Goal: Use online tool/utility: Utilize a website feature to perform a specific function

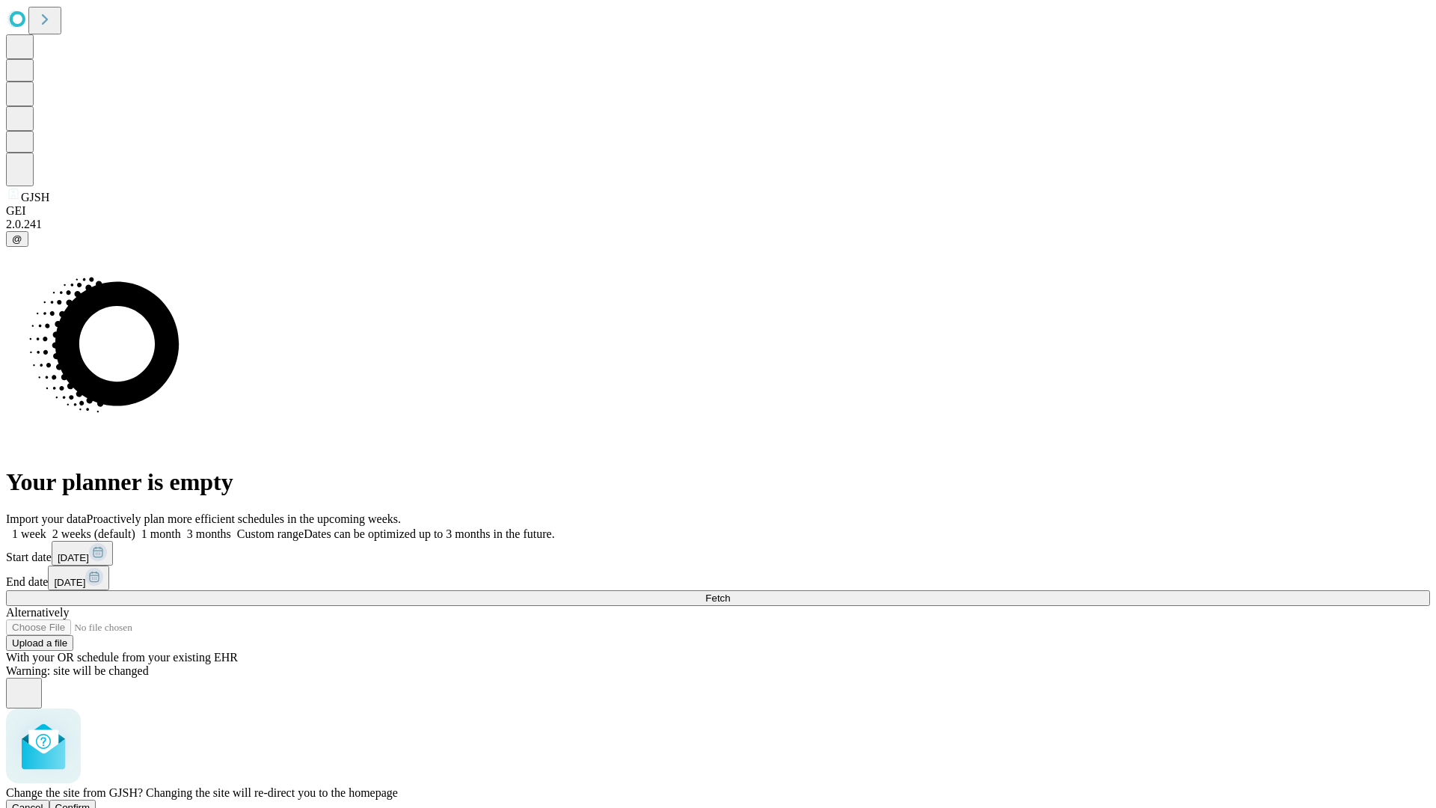
click at [90, 802] on span "Confirm" at bounding box center [72, 807] width 35 height 11
click at [46, 527] on label "1 week" at bounding box center [26, 533] width 40 height 13
click at [730, 592] on span "Fetch" at bounding box center [717, 597] width 25 height 11
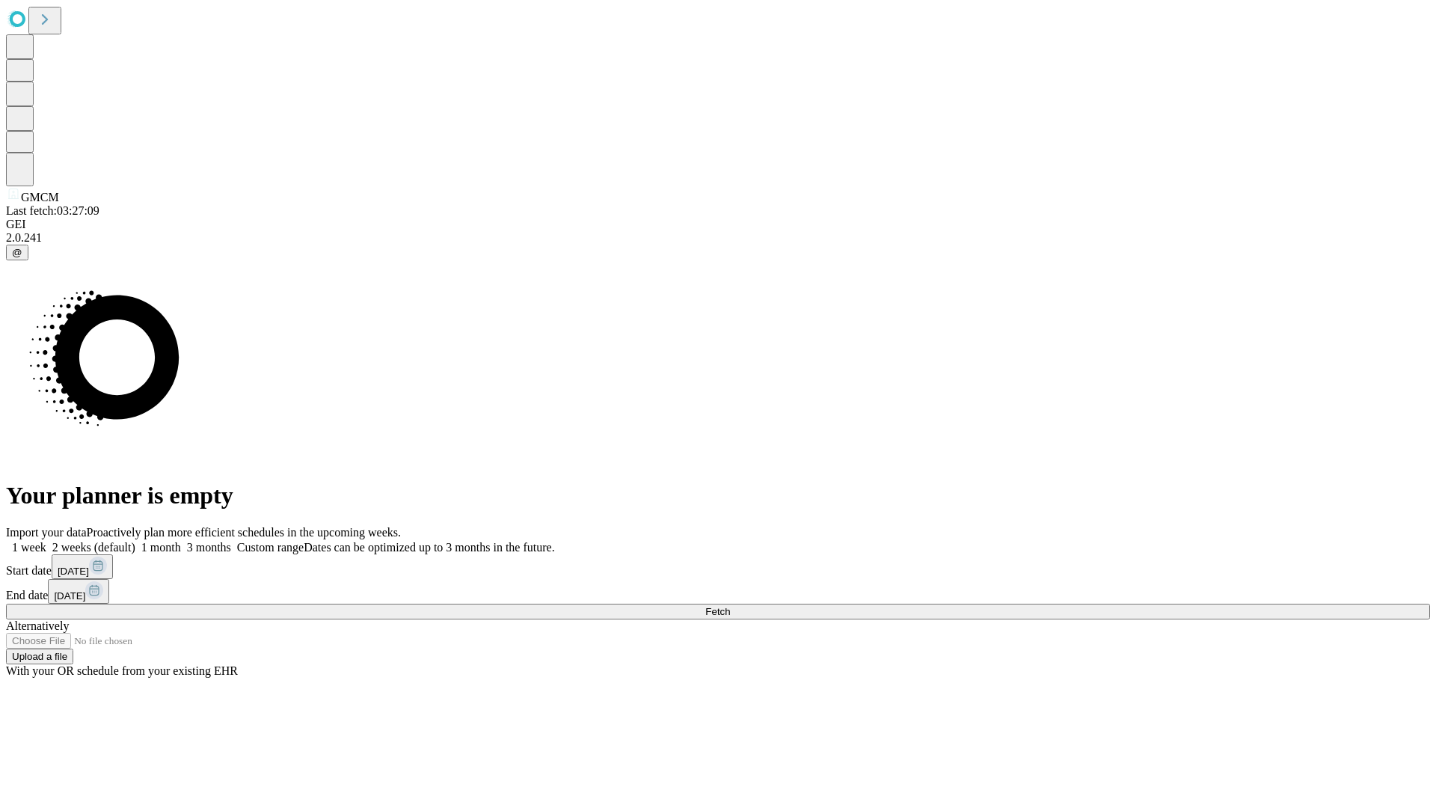
click at [46, 541] on label "1 week" at bounding box center [26, 547] width 40 height 13
click at [730, 606] on span "Fetch" at bounding box center [717, 611] width 25 height 11
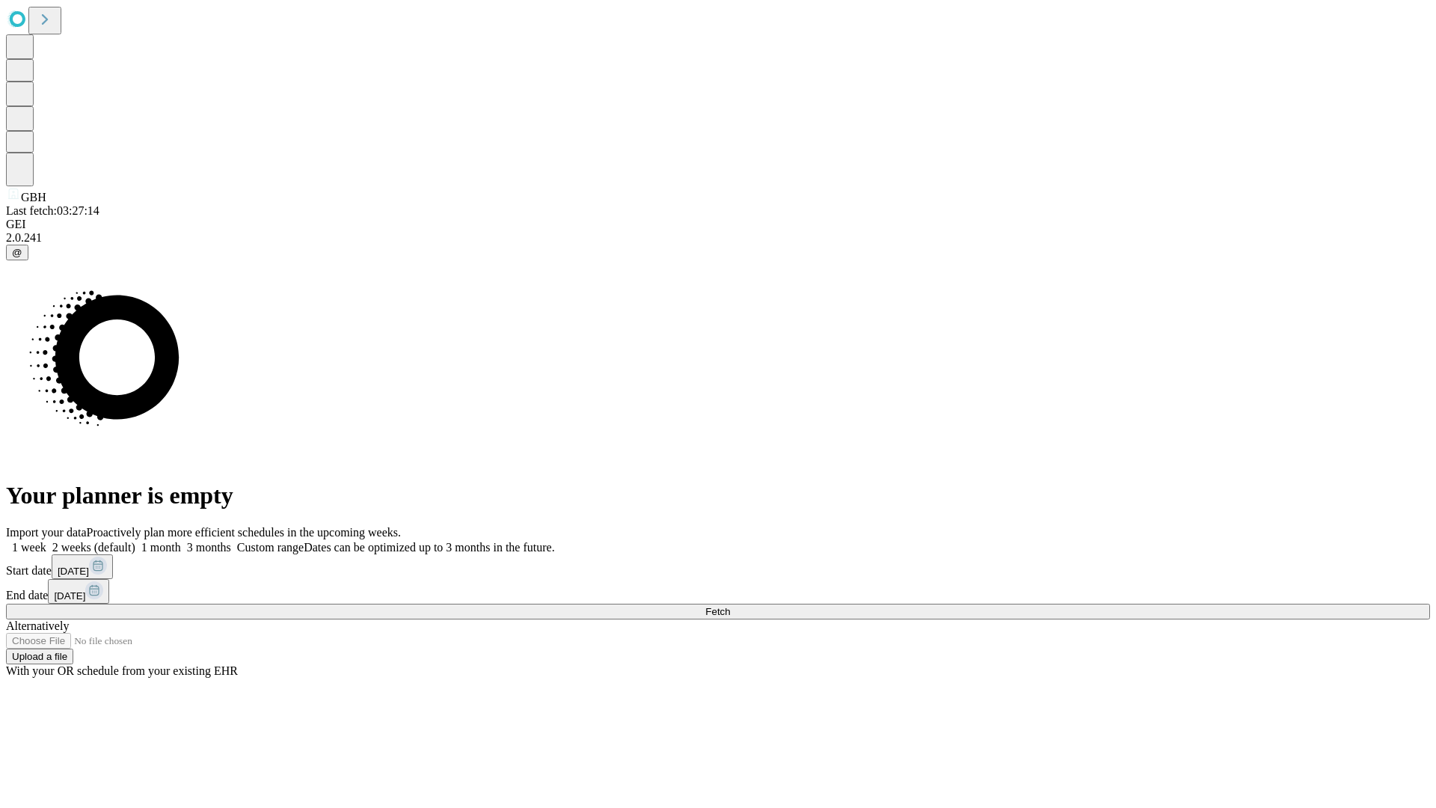
click at [46, 541] on label "1 week" at bounding box center [26, 547] width 40 height 13
click at [730, 606] on span "Fetch" at bounding box center [717, 611] width 25 height 11
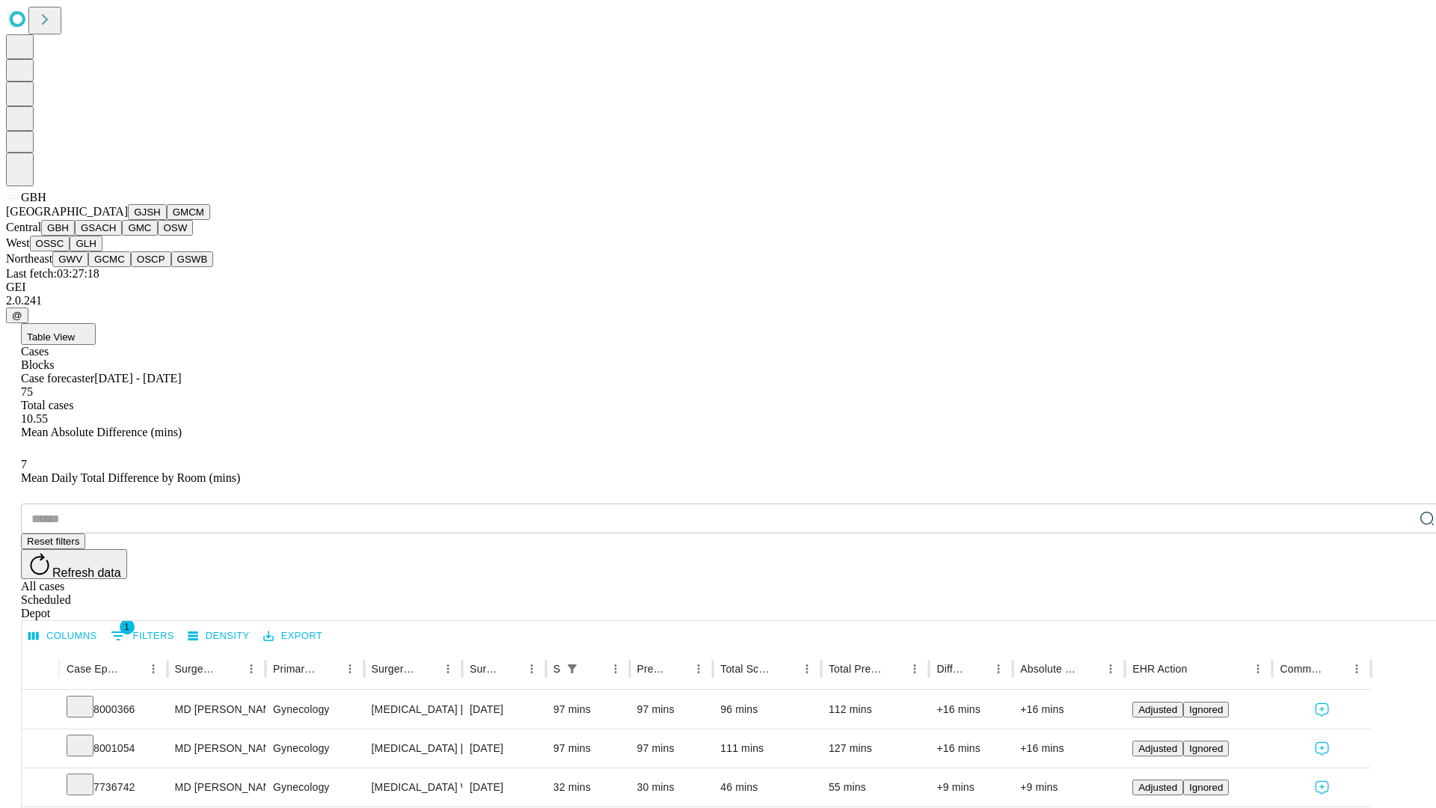
click at [116, 236] on button "GSACH" at bounding box center [98, 228] width 47 height 16
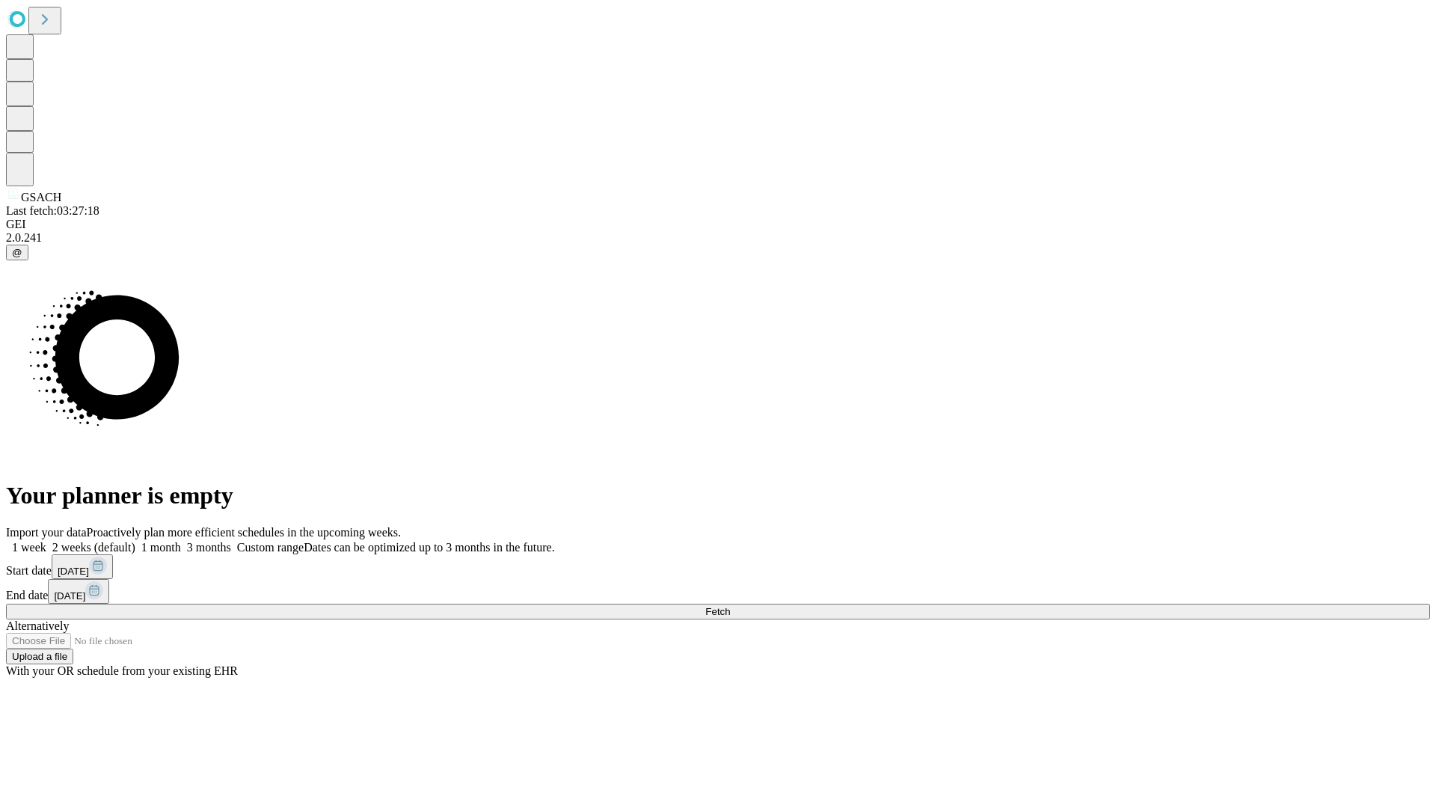
click at [46, 541] on label "1 week" at bounding box center [26, 547] width 40 height 13
click at [730, 606] on span "Fetch" at bounding box center [717, 611] width 25 height 11
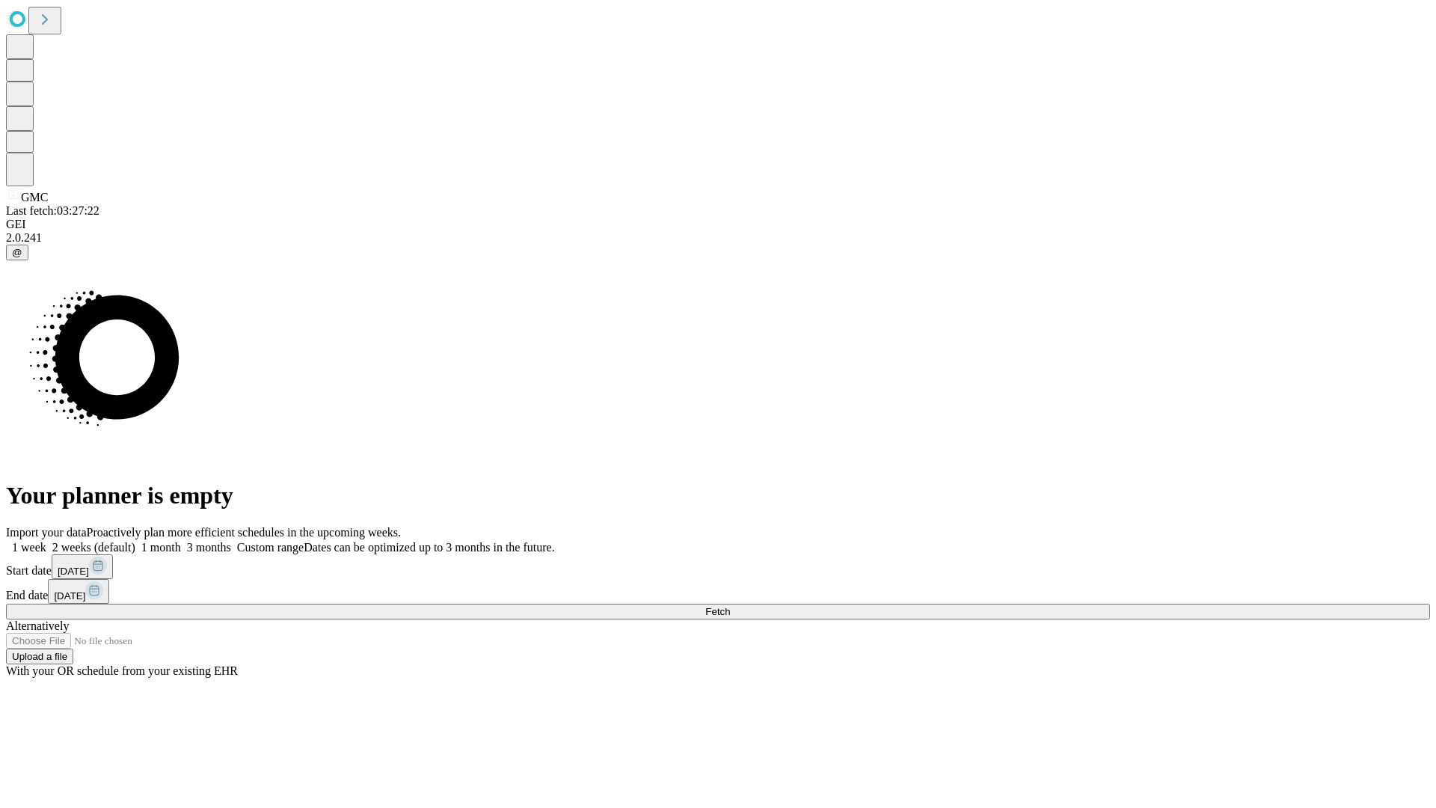
click at [46, 541] on label "1 week" at bounding box center [26, 547] width 40 height 13
click at [730, 606] on span "Fetch" at bounding box center [717, 611] width 25 height 11
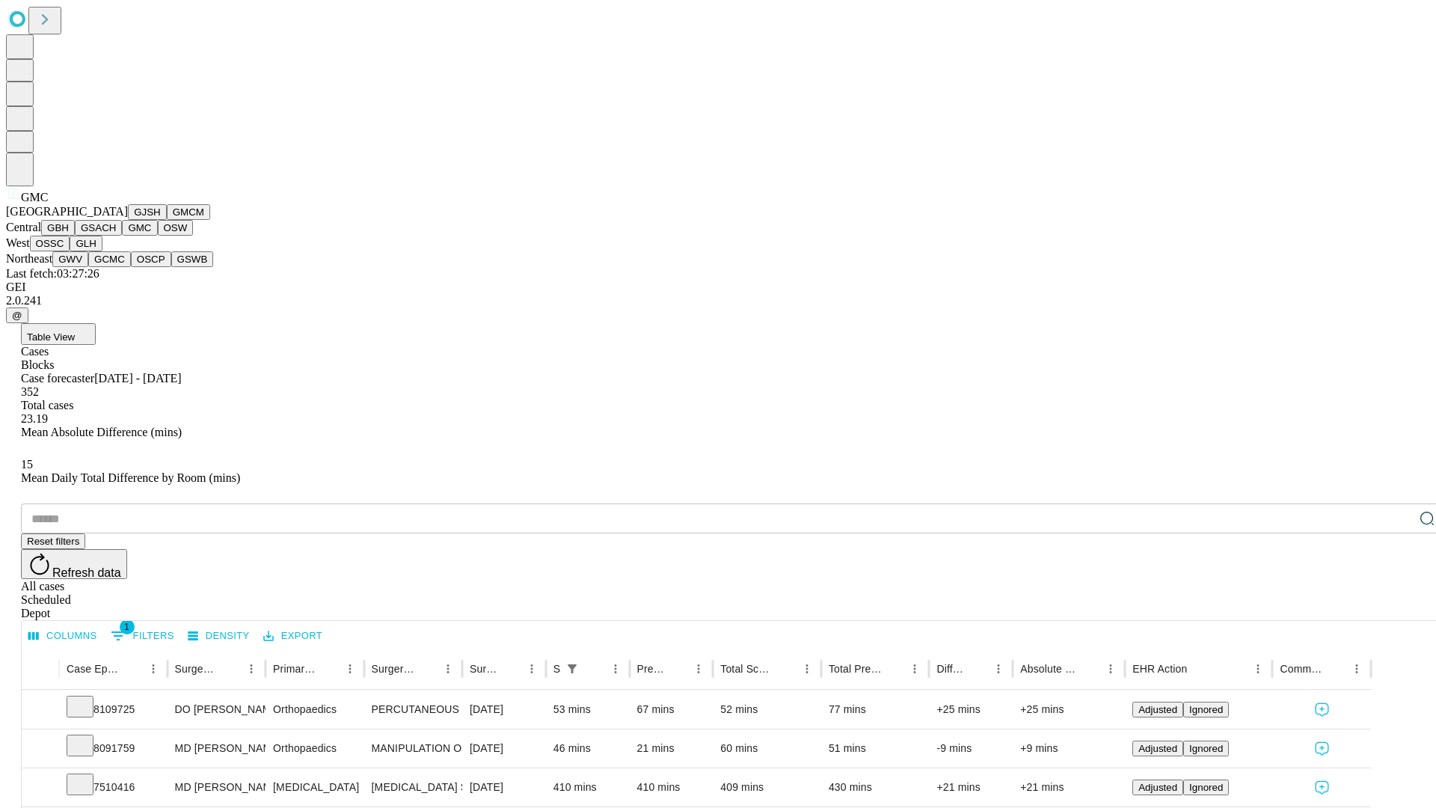
click at [158, 236] on button "OSW" at bounding box center [176, 228] width 36 height 16
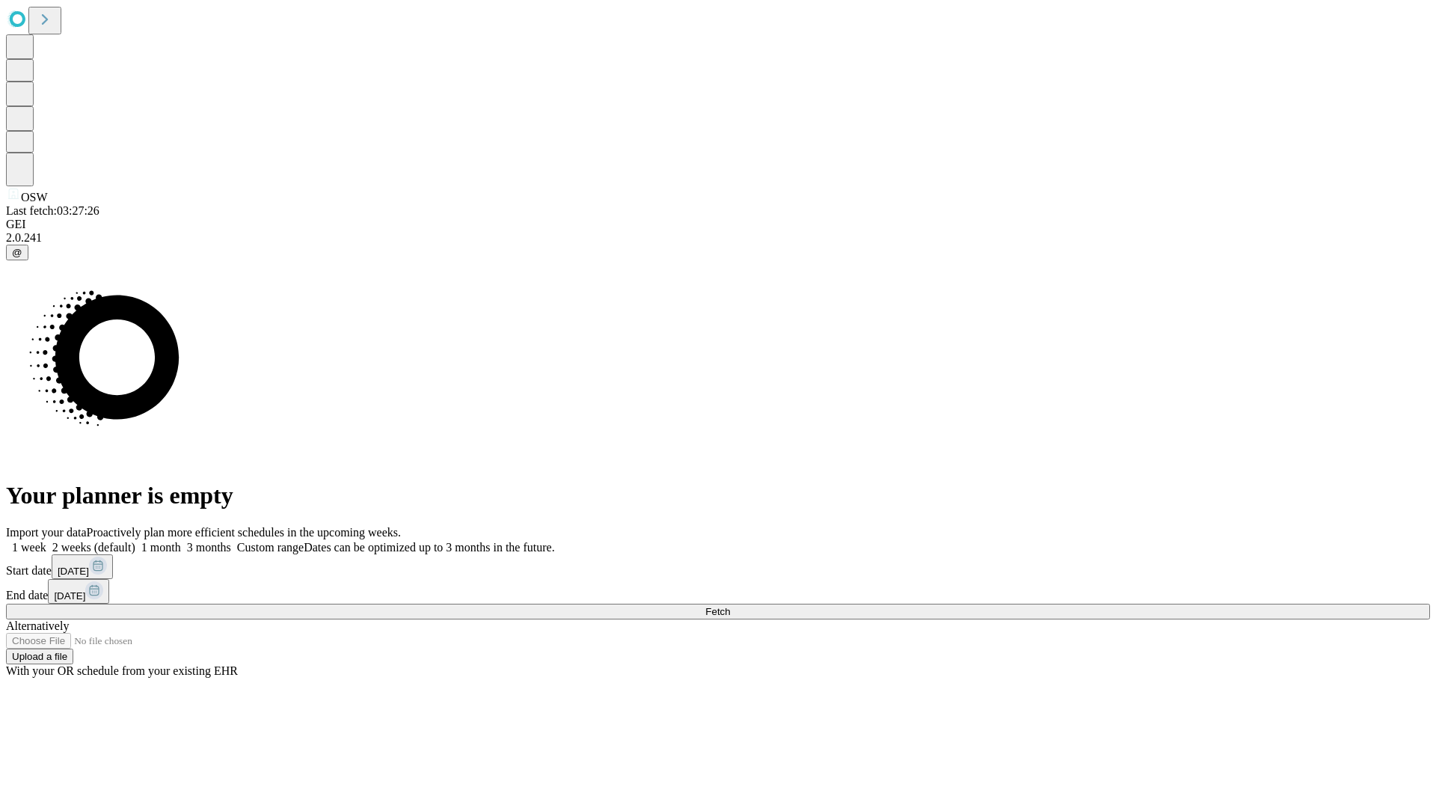
click at [46, 541] on label "1 week" at bounding box center [26, 547] width 40 height 13
click at [730, 606] on span "Fetch" at bounding box center [717, 611] width 25 height 11
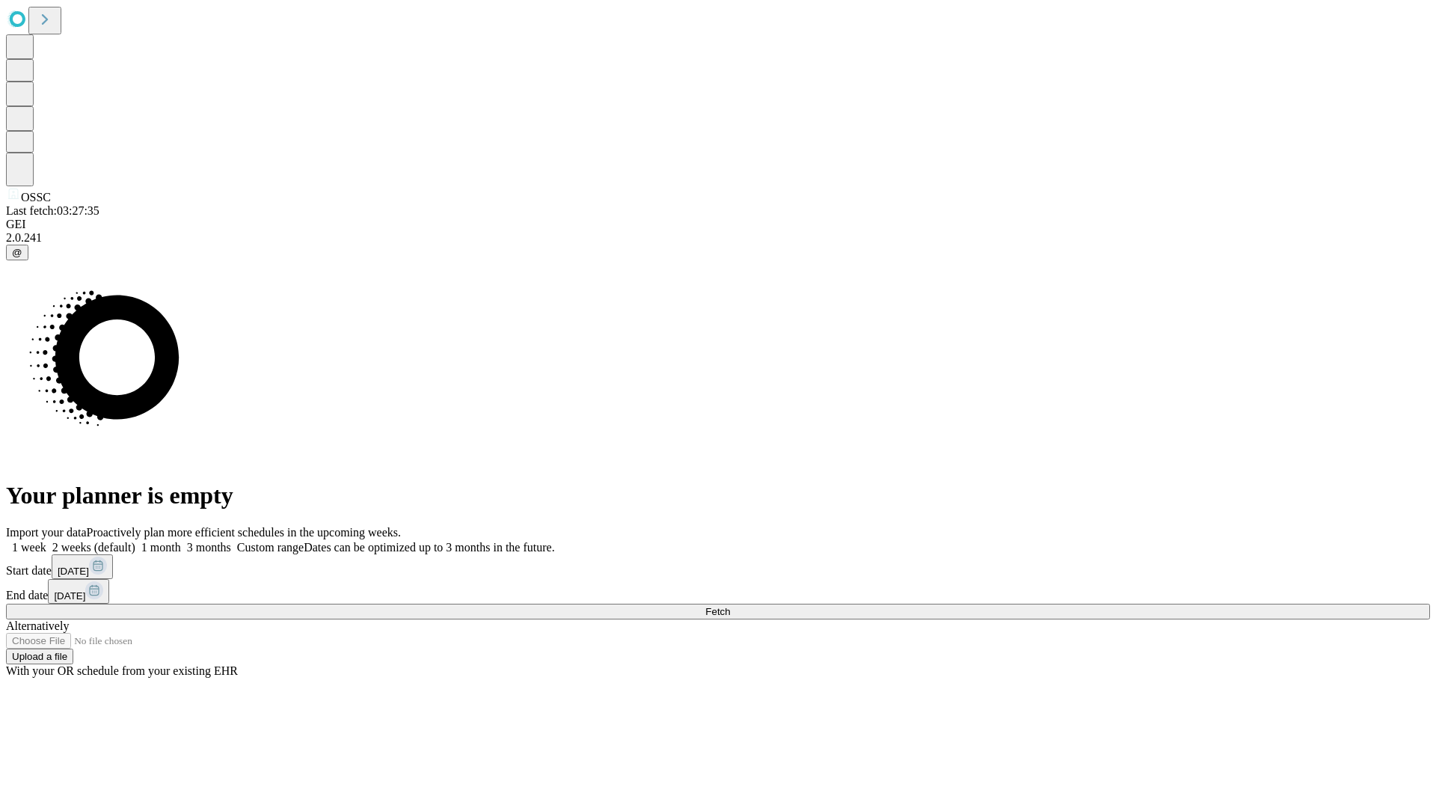
click at [46, 541] on label "1 week" at bounding box center [26, 547] width 40 height 13
click at [730, 606] on span "Fetch" at bounding box center [717, 611] width 25 height 11
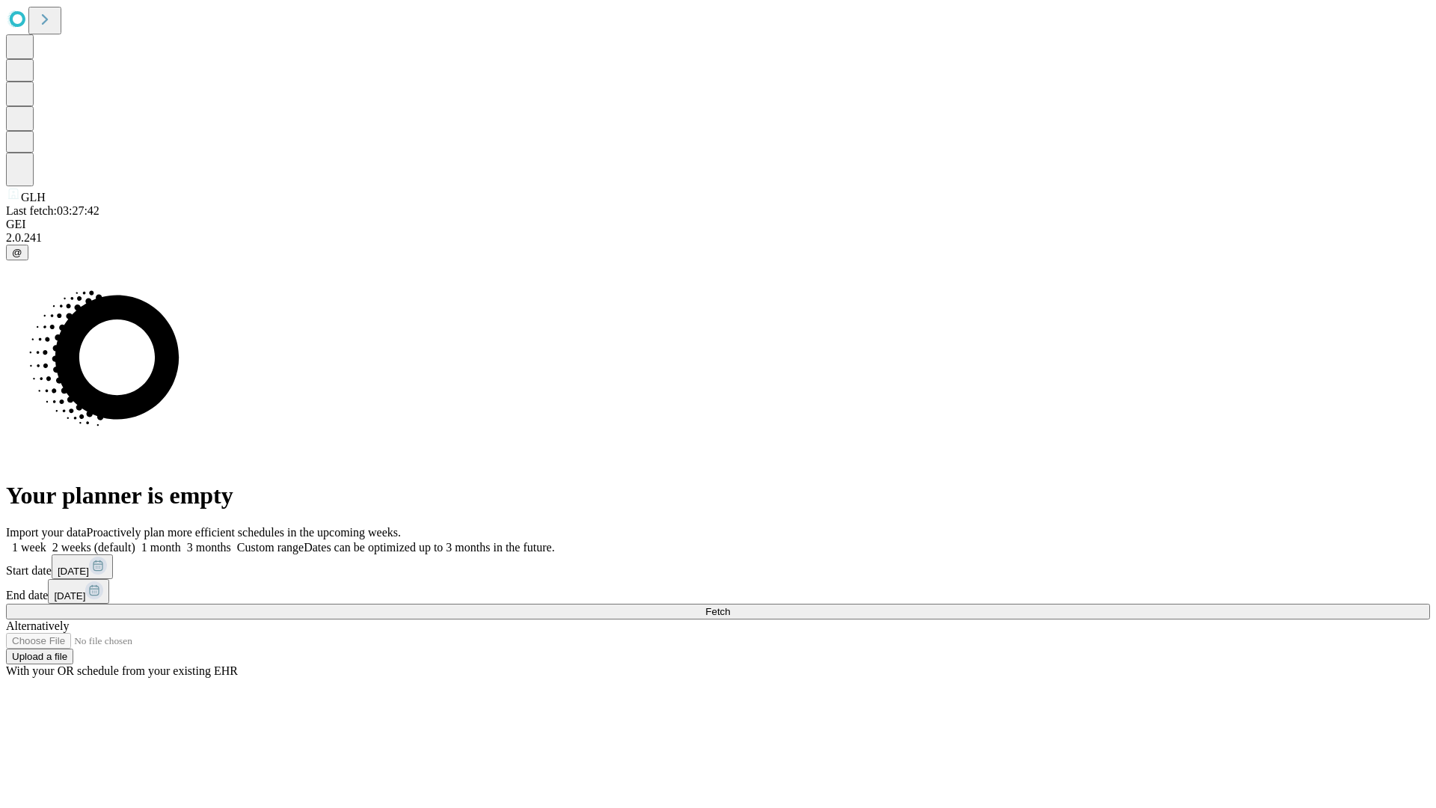
click at [46, 541] on label "1 week" at bounding box center [26, 547] width 40 height 13
click at [730, 606] on span "Fetch" at bounding box center [717, 611] width 25 height 11
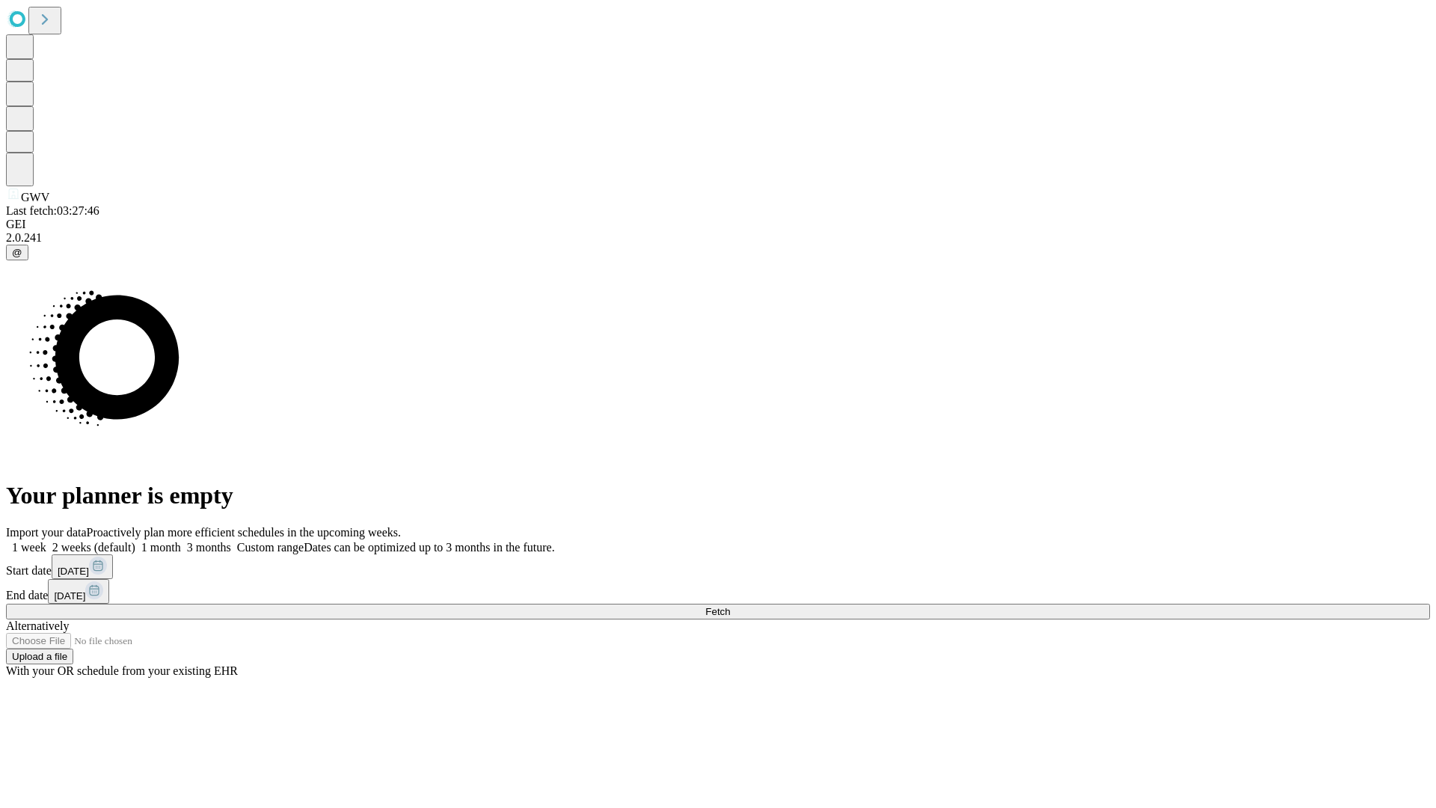
click at [730, 606] on span "Fetch" at bounding box center [717, 611] width 25 height 11
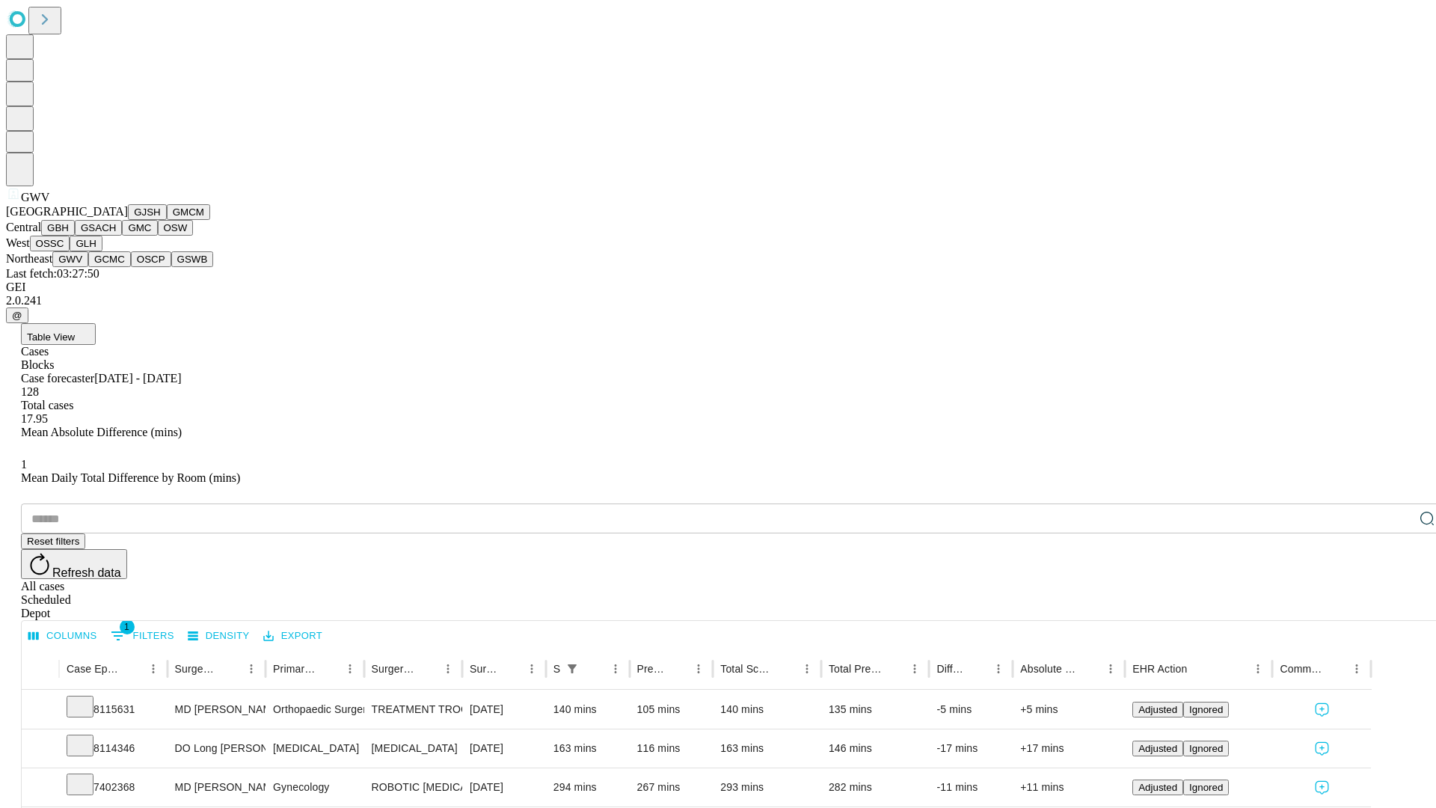
click at [116, 267] on button "GCMC" at bounding box center [109, 259] width 43 height 16
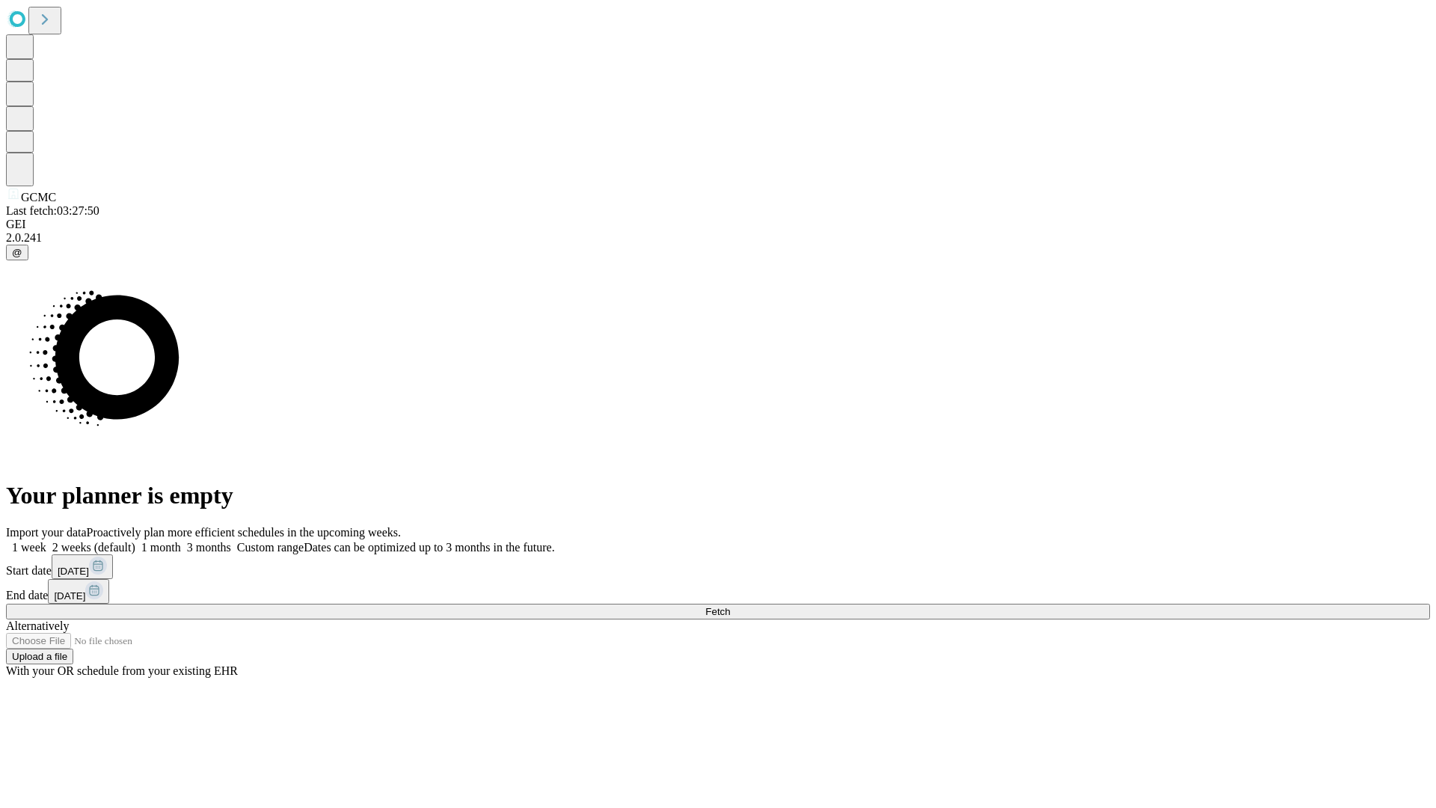
click at [46, 541] on label "1 week" at bounding box center [26, 547] width 40 height 13
click at [730, 606] on span "Fetch" at bounding box center [717, 611] width 25 height 11
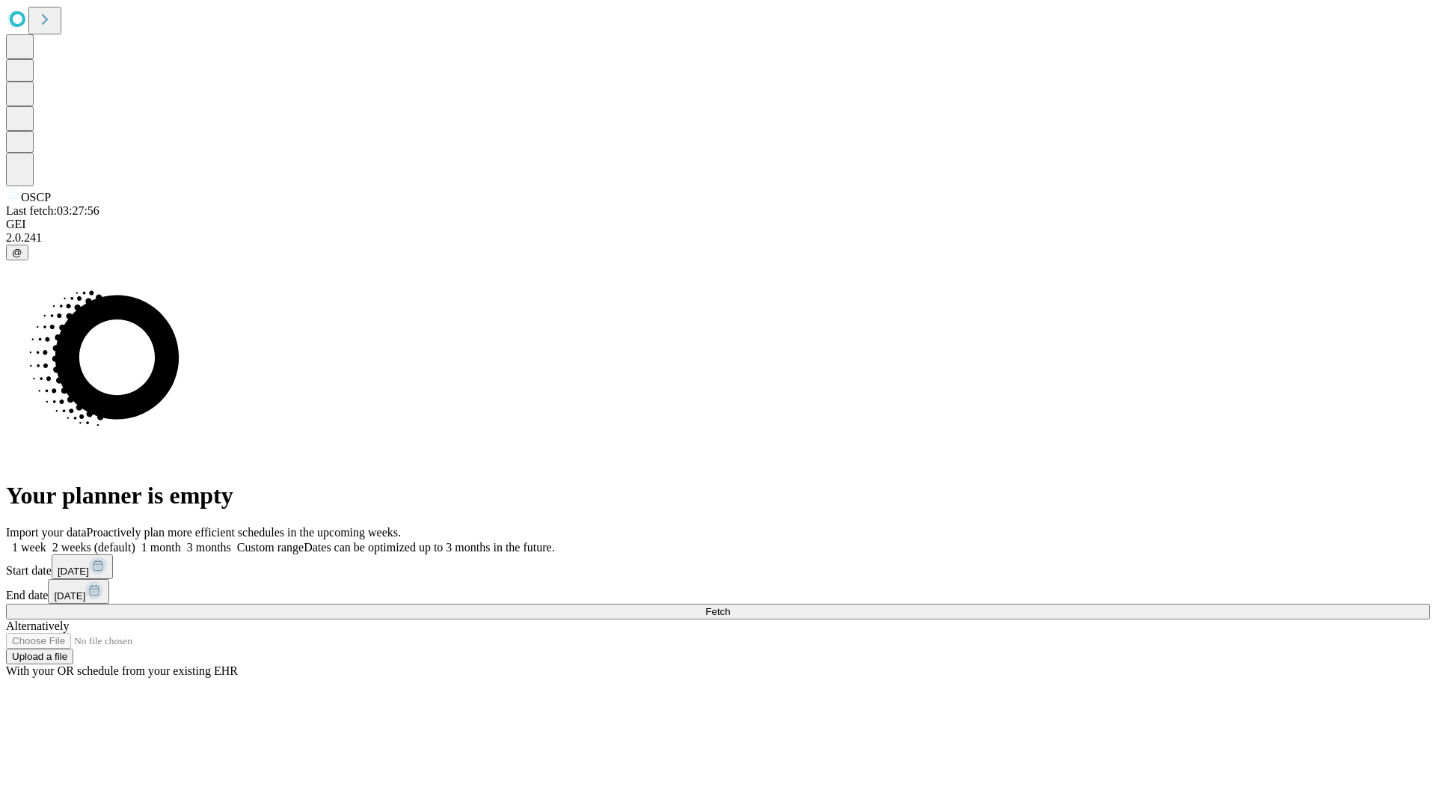
click at [46, 541] on label "1 week" at bounding box center [26, 547] width 40 height 13
click at [730, 606] on span "Fetch" at bounding box center [717, 611] width 25 height 11
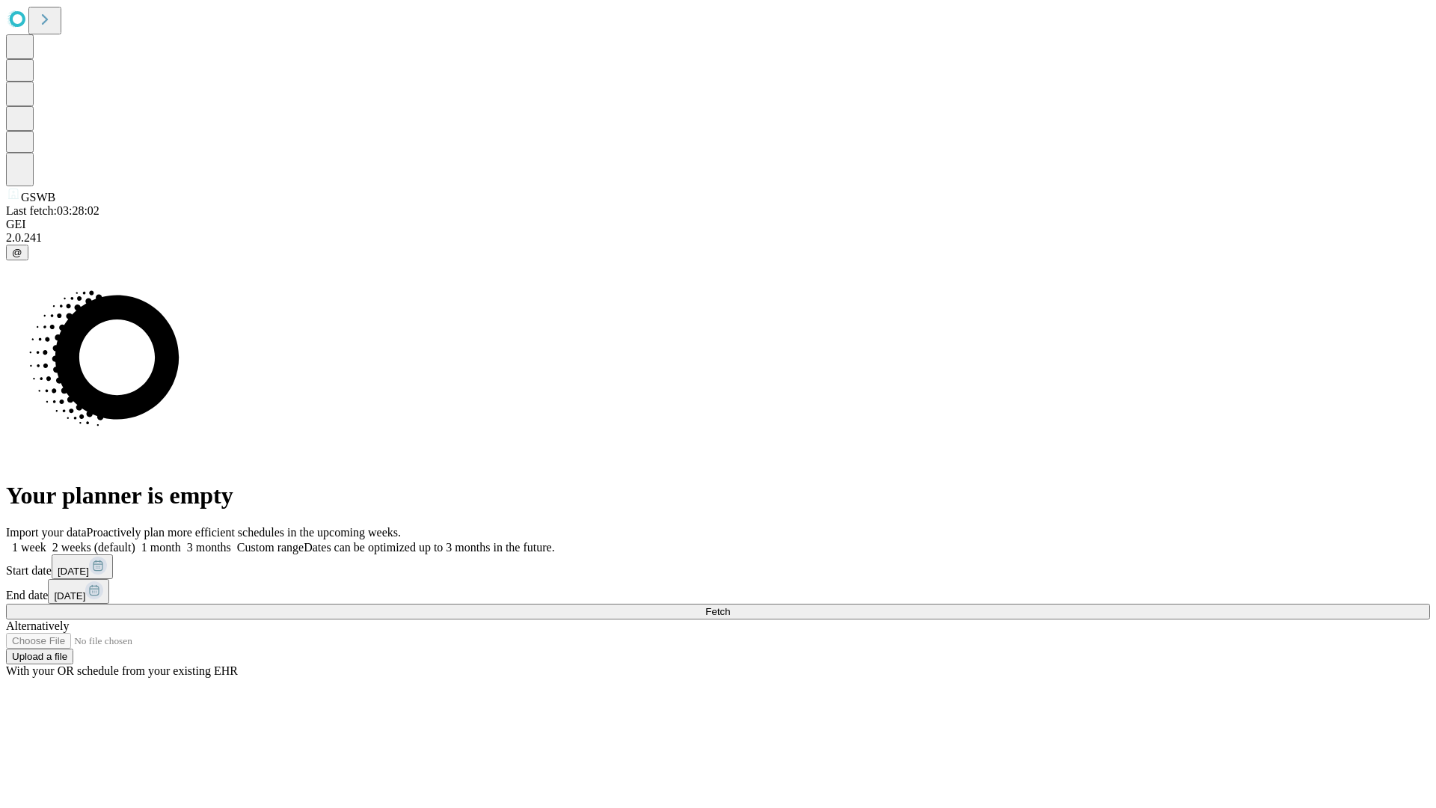
click at [46, 541] on label "1 week" at bounding box center [26, 547] width 40 height 13
click at [730, 606] on span "Fetch" at bounding box center [717, 611] width 25 height 11
